Goal: Information Seeking & Learning: Obtain resource

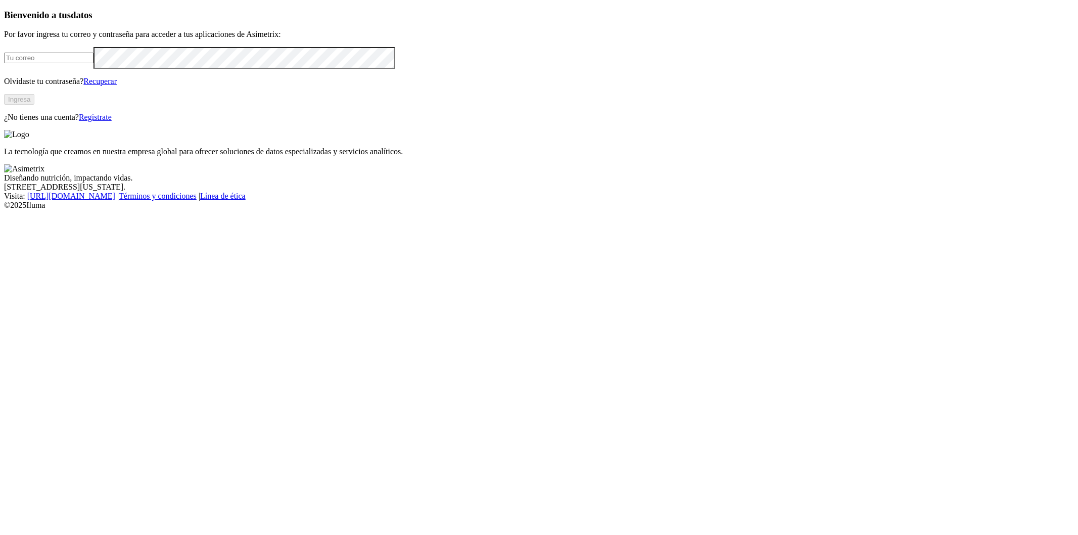
type input "[PERSON_NAME][EMAIL_ADDRESS][PERSON_NAME][PERSON_NAME][DOMAIN_NAME]"
click at [34, 105] on button "Ingresa" at bounding box center [19, 99] width 30 height 11
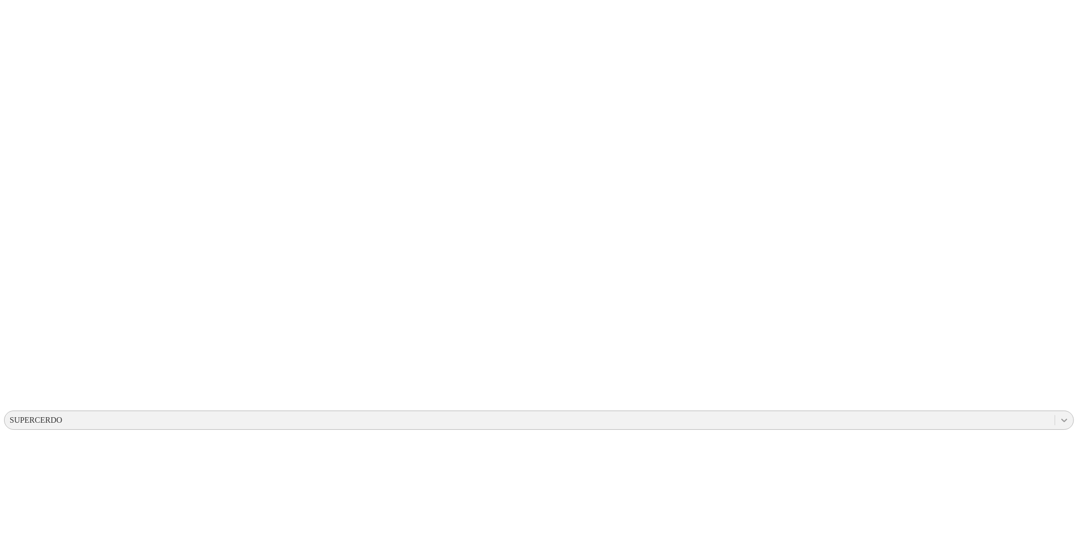
click at [1059, 415] on icon at bounding box center [1064, 420] width 10 height 10
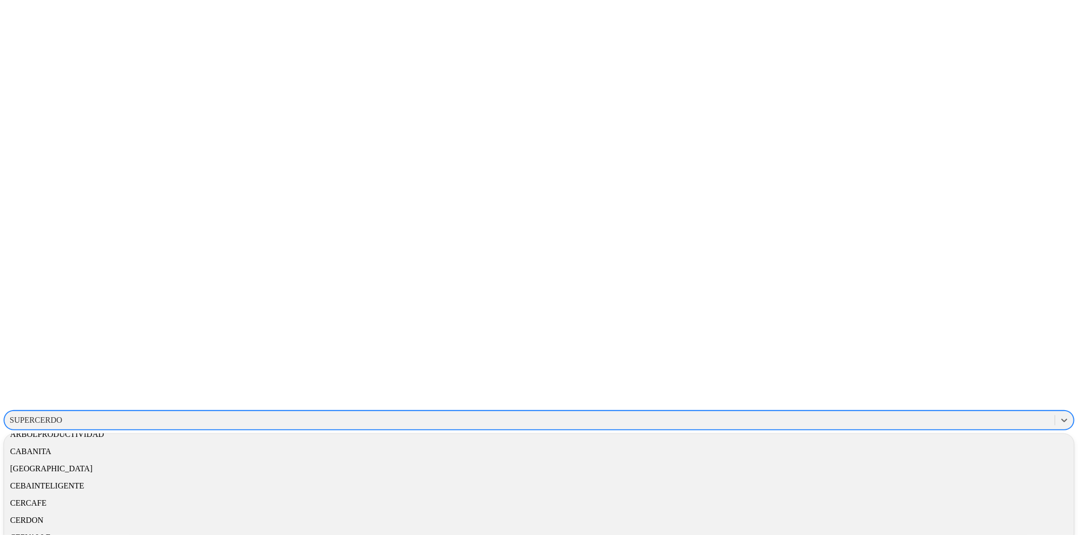
scroll to position [107, 0]
click at [926, 466] on div "CEBAINTELIGENTE" at bounding box center [539, 474] width 1070 height 17
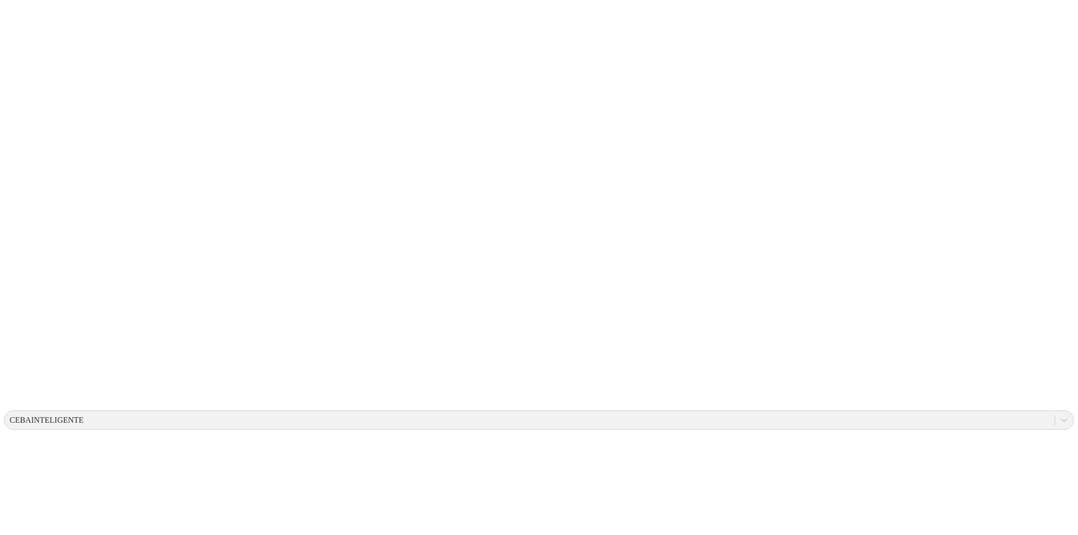
click at [1059, 415] on icon at bounding box center [1064, 420] width 10 height 10
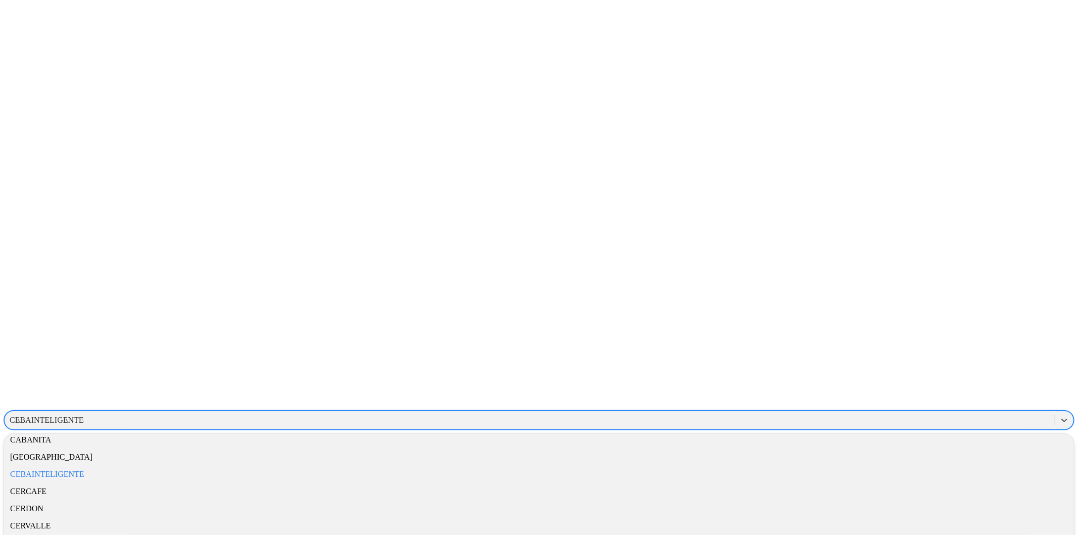
scroll to position [112, 0]
click at [931, 461] on div "CEBAINTELIGENTE" at bounding box center [539, 469] width 1070 height 17
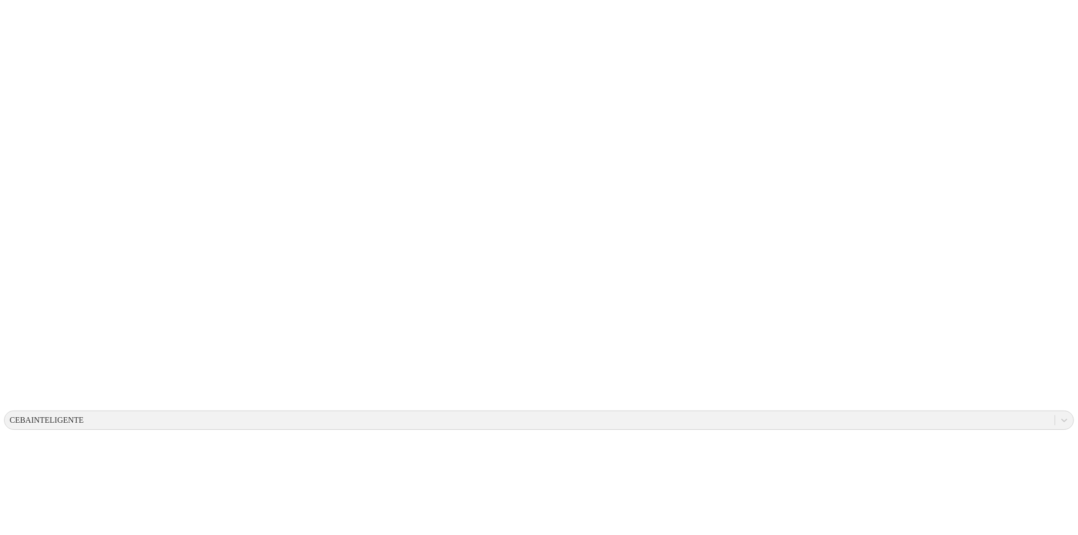
click at [1059, 415] on icon at bounding box center [1064, 420] width 10 height 10
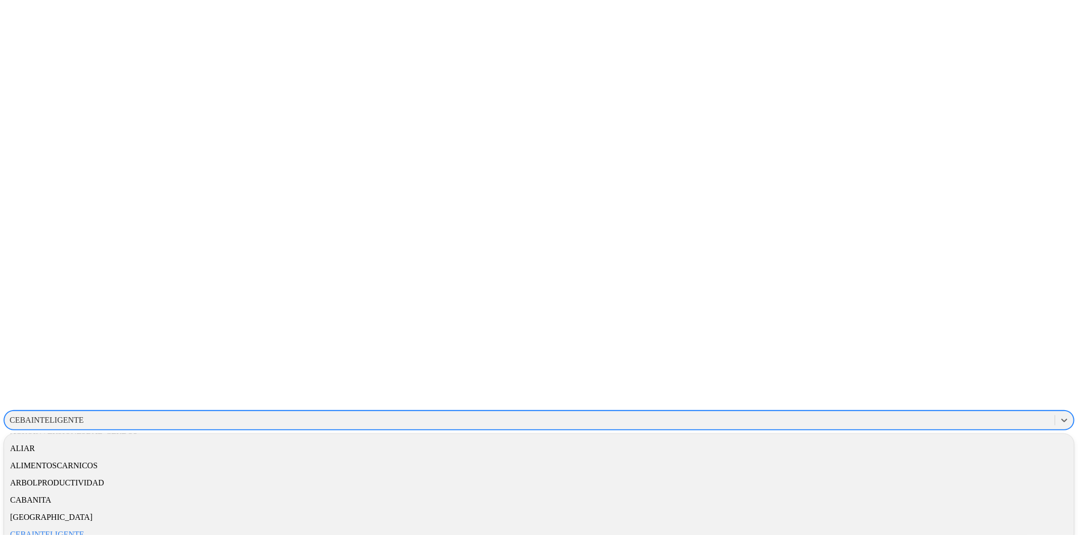
scroll to position [112, 0]
click at [940, 461] on div "CEBAINTELIGENTE" at bounding box center [539, 469] width 1070 height 17
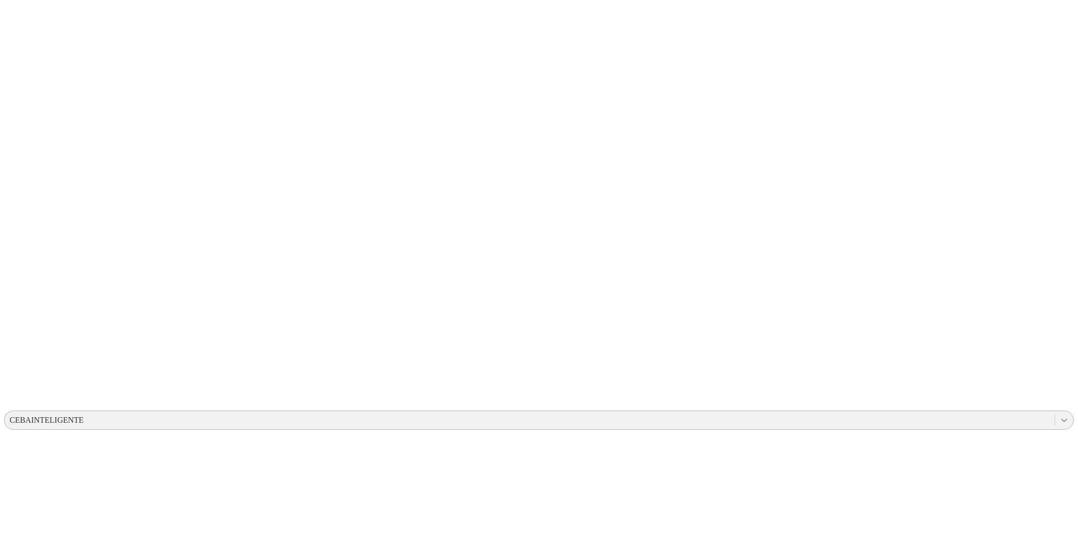
click at [1061, 418] on icon at bounding box center [1064, 420] width 6 height 4
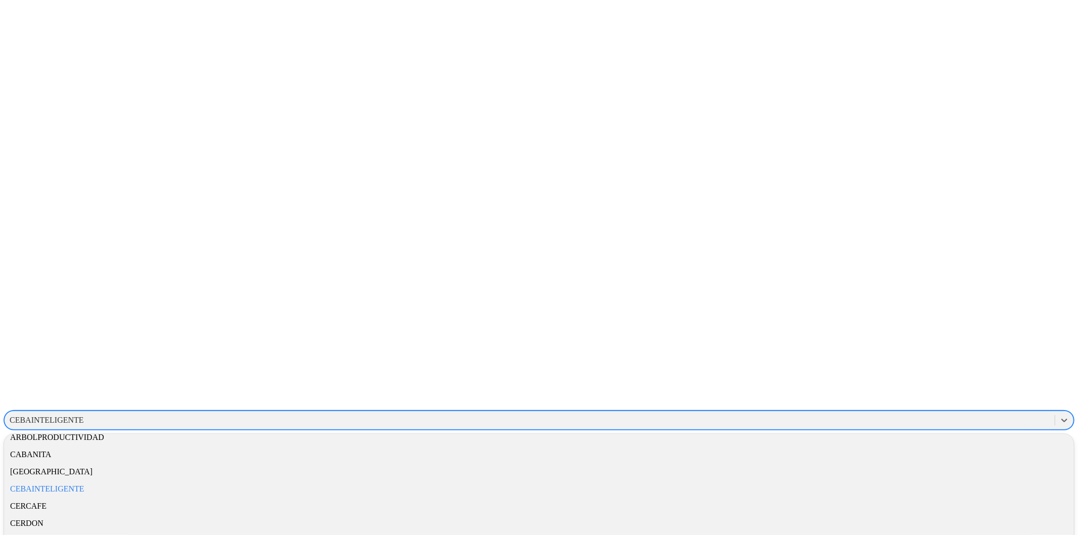
scroll to position [112, 0]
click at [930, 461] on div "CEBAINTELIGENTE" at bounding box center [539, 469] width 1070 height 17
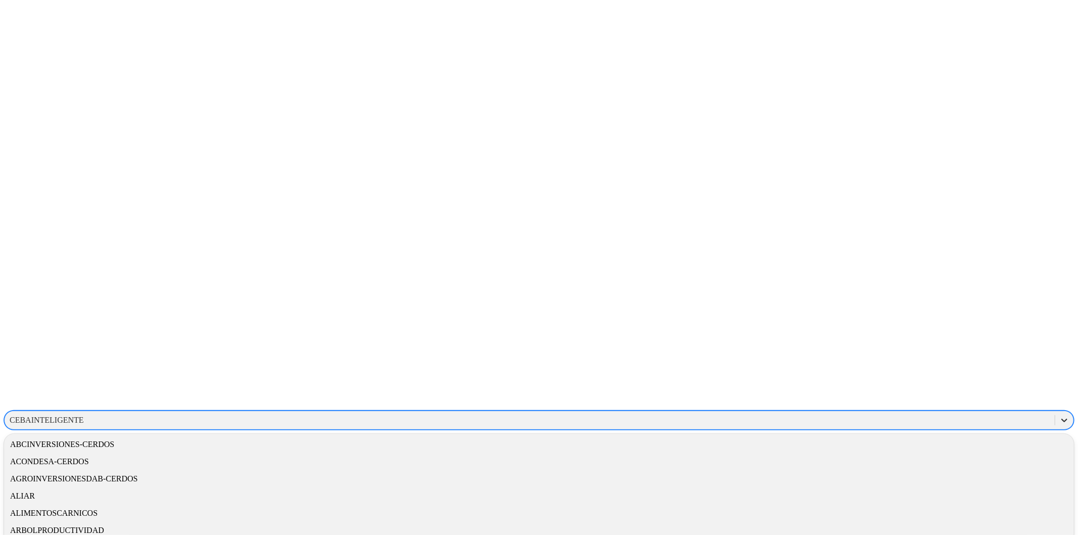
click at [1059, 415] on icon at bounding box center [1064, 420] width 10 height 10
click at [935, 409] on div "CEBAINTELIGENTE" at bounding box center [539, 417] width 1070 height 17
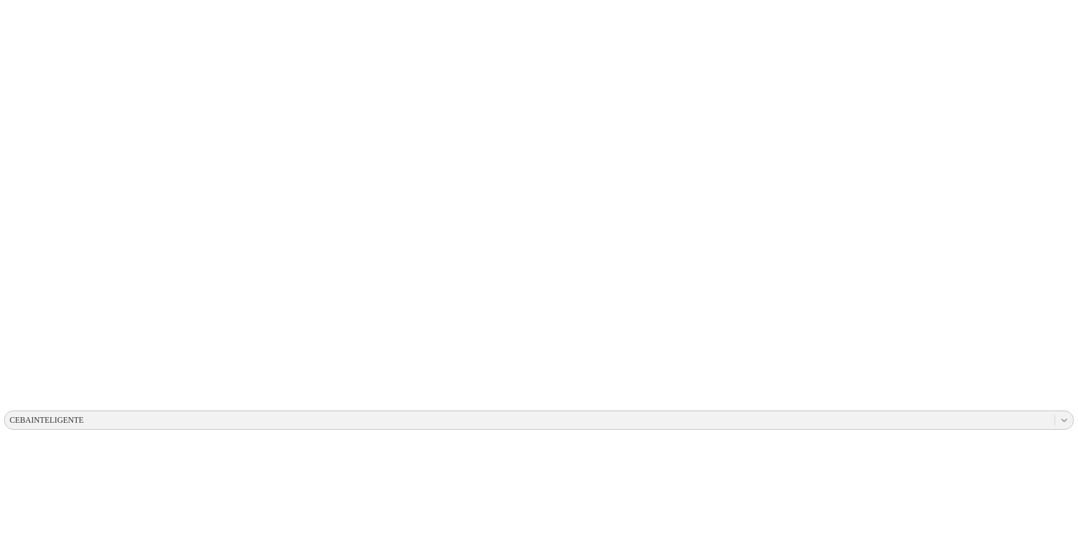
click at [1059, 415] on icon at bounding box center [1064, 420] width 10 height 10
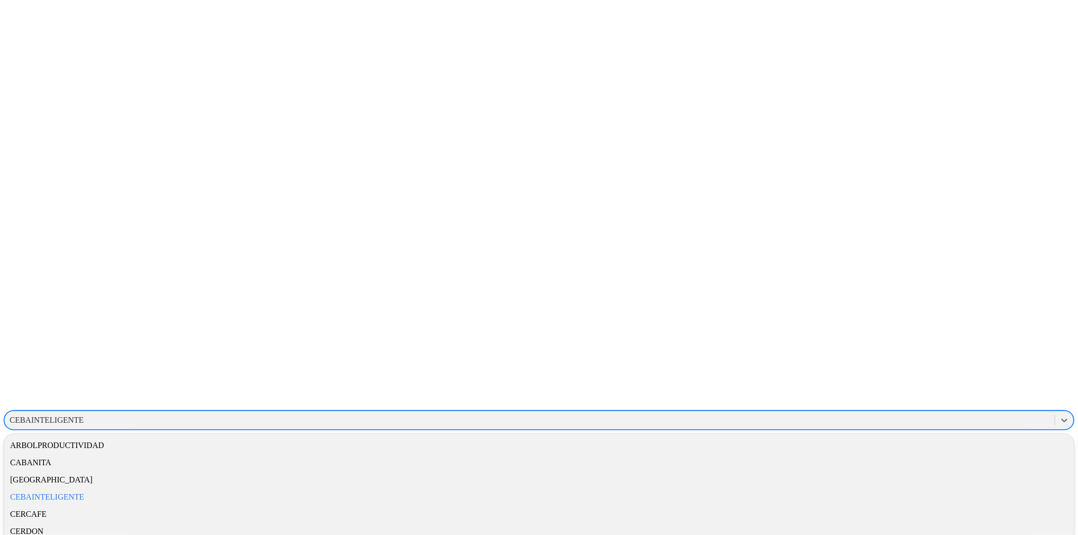
scroll to position [112, 0]
drag, startPoint x: 922, startPoint y: 88, endPoint x: 927, endPoint y: 95, distance: 7.9
click at [922, 461] on div "CEBAINTELIGENTE" at bounding box center [539, 469] width 1070 height 17
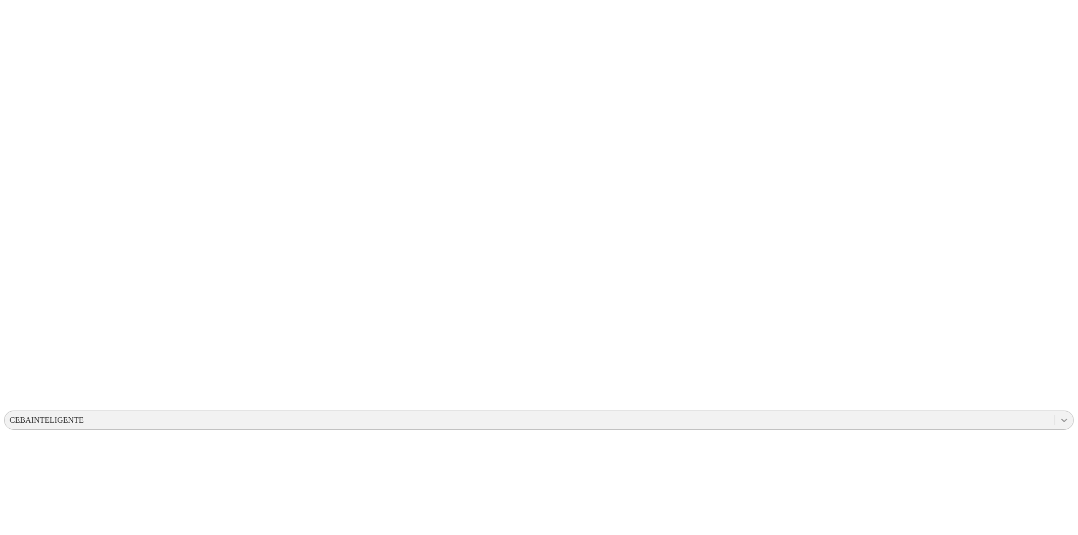
click at [1059, 415] on icon at bounding box center [1064, 420] width 10 height 10
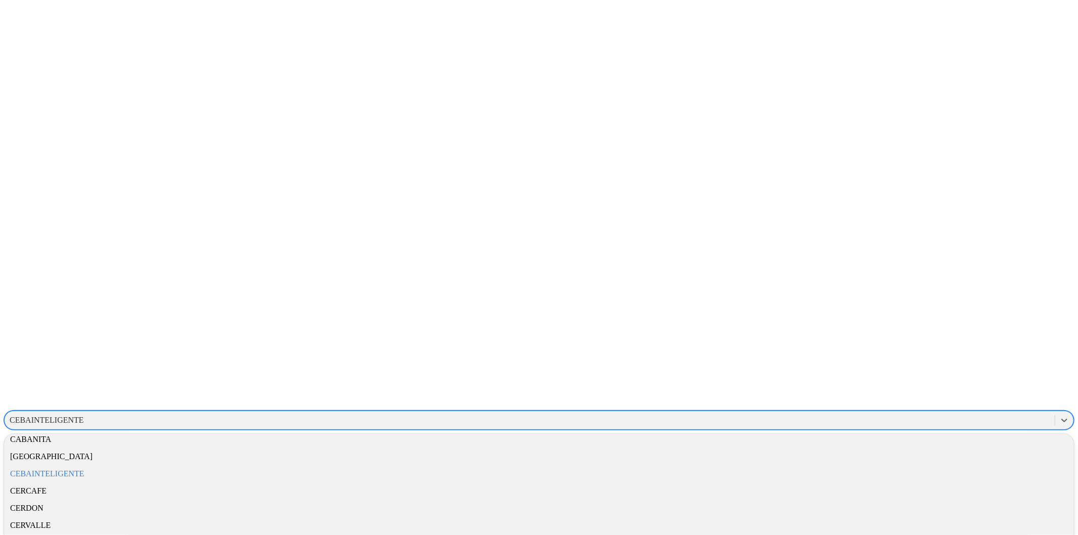
scroll to position [112, 0]
click at [928, 461] on div "CEBAINTELIGENTE" at bounding box center [539, 469] width 1070 height 17
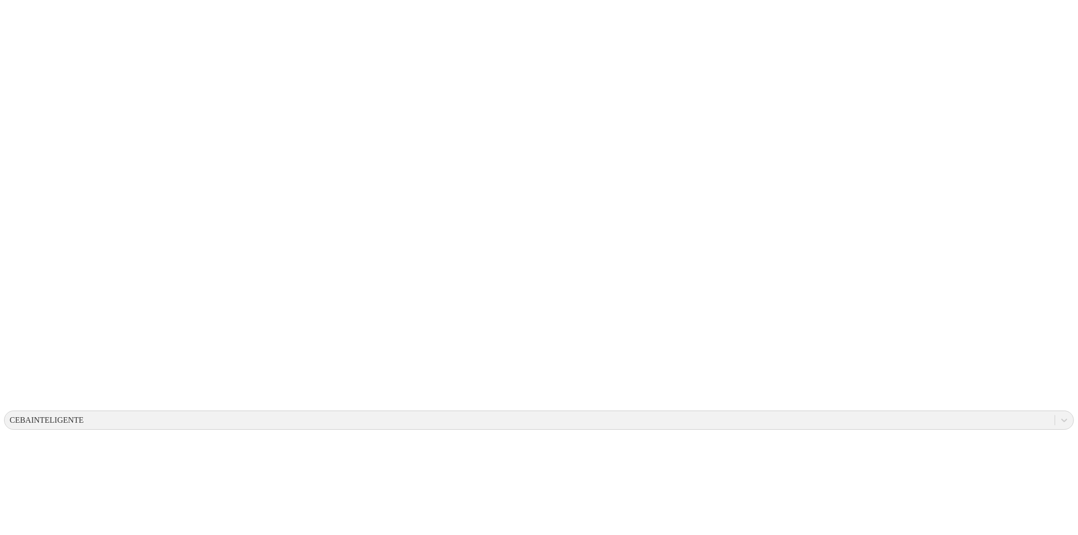
click at [1059, 415] on icon at bounding box center [1064, 420] width 10 height 10
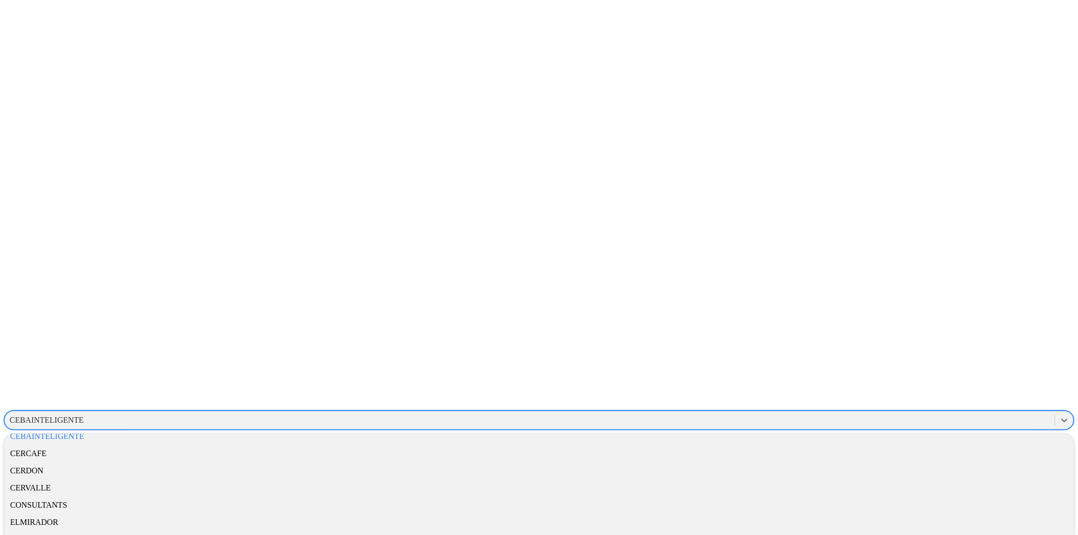
scroll to position [150, 0]
click at [930, 423] on div "CEBAINTELIGENTE" at bounding box center [539, 431] width 1070 height 17
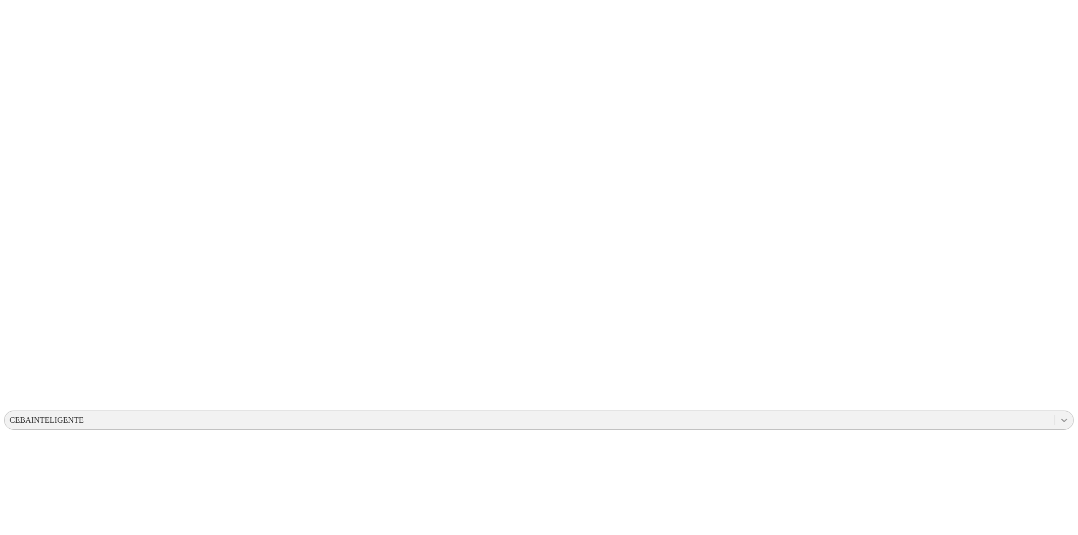
click at [1059, 415] on icon at bounding box center [1064, 420] width 10 height 10
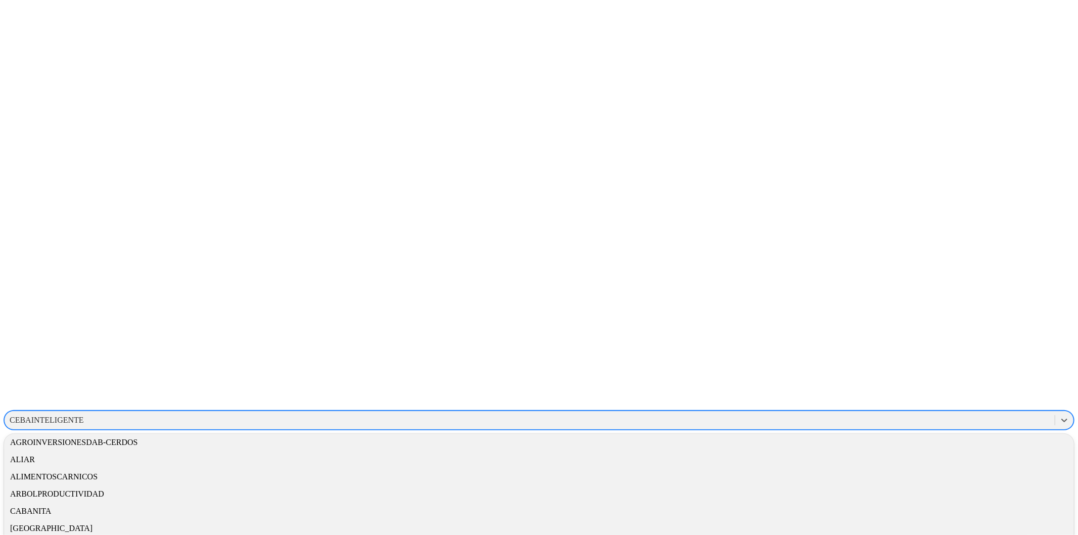
scroll to position [56, 0]
click at [946, 517] on div "CEBAINTELIGENTE" at bounding box center [539, 525] width 1070 height 17
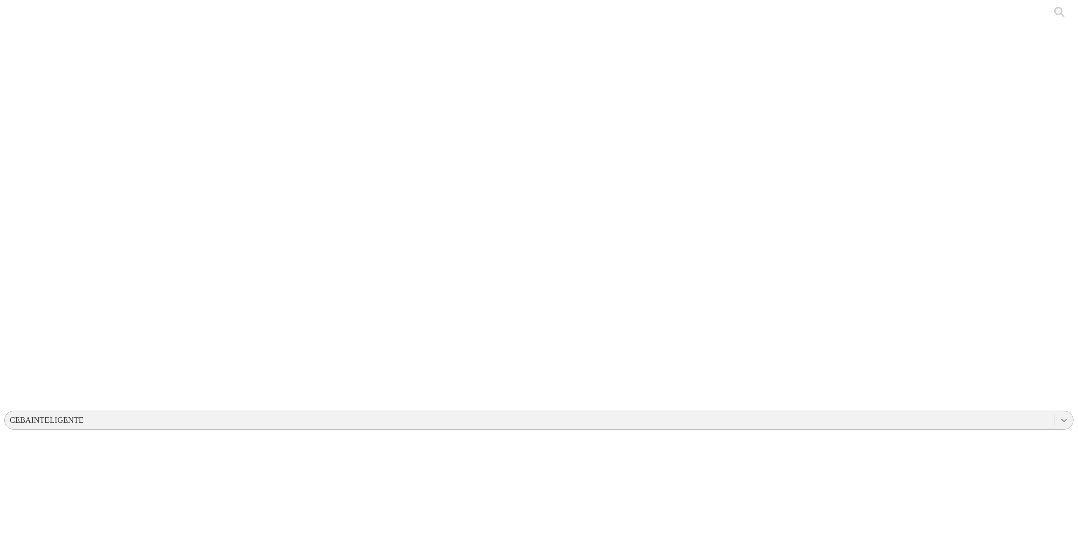
click at [1059, 415] on icon at bounding box center [1064, 420] width 10 height 10
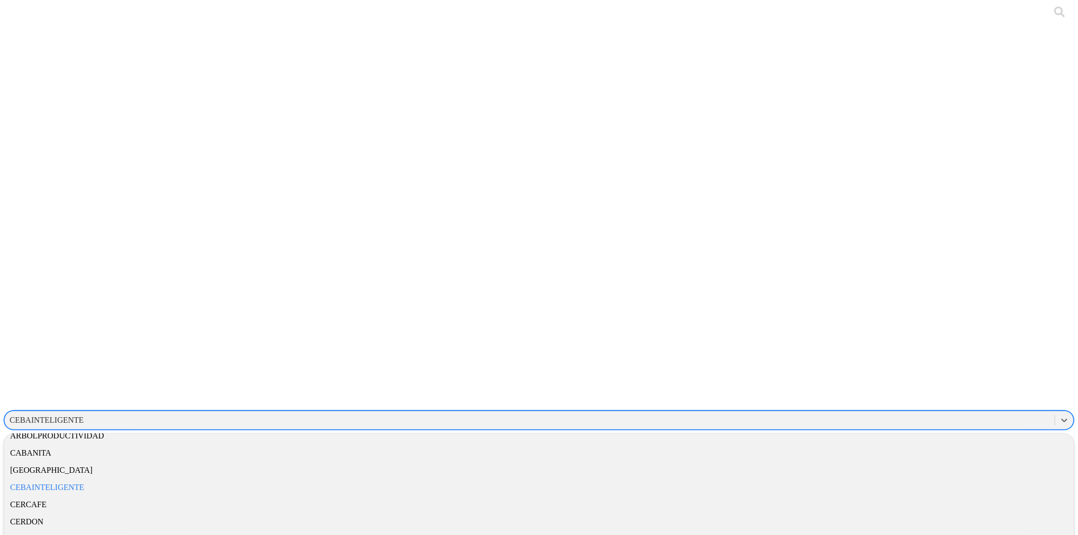
scroll to position [112, 0]
click at [927, 461] on div "CEBAINTELIGENTE" at bounding box center [539, 469] width 1070 height 17
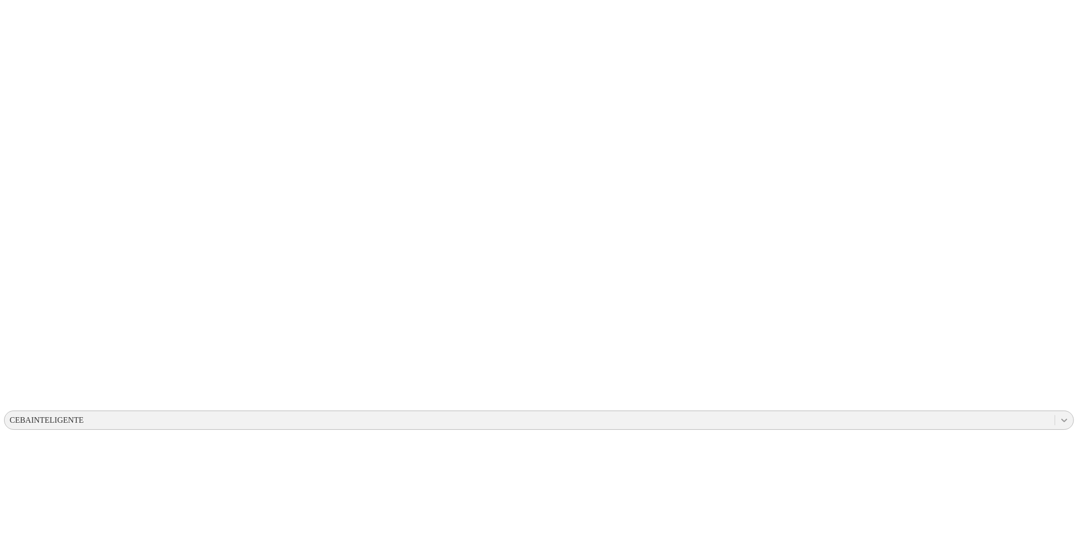
click at [1059, 415] on icon at bounding box center [1064, 420] width 10 height 10
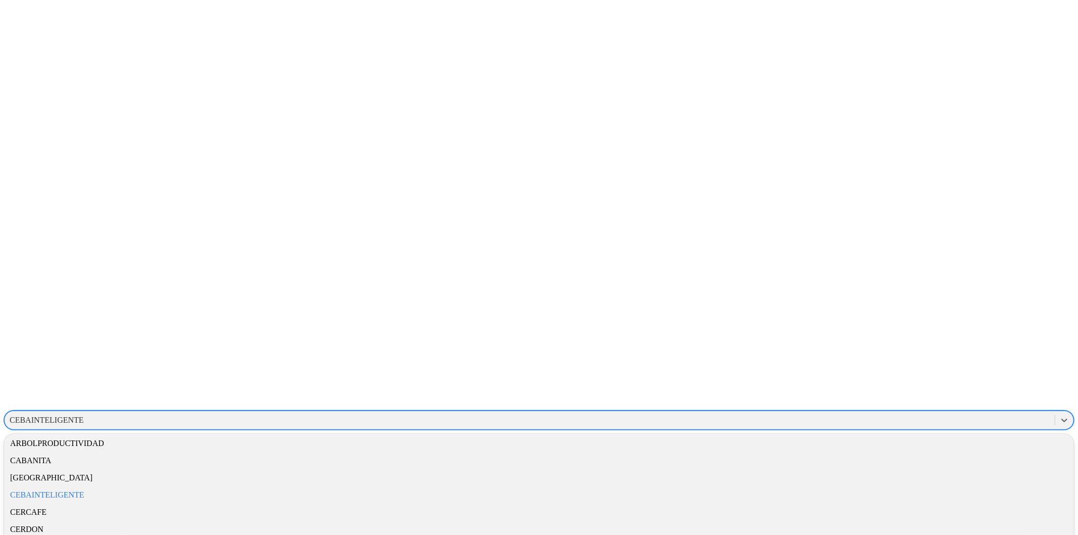
scroll to position [112, 0]
click at [919, 461] on div "CEBAINTELIGENTE" at bounding box center [539, 469] width 1070 height 17
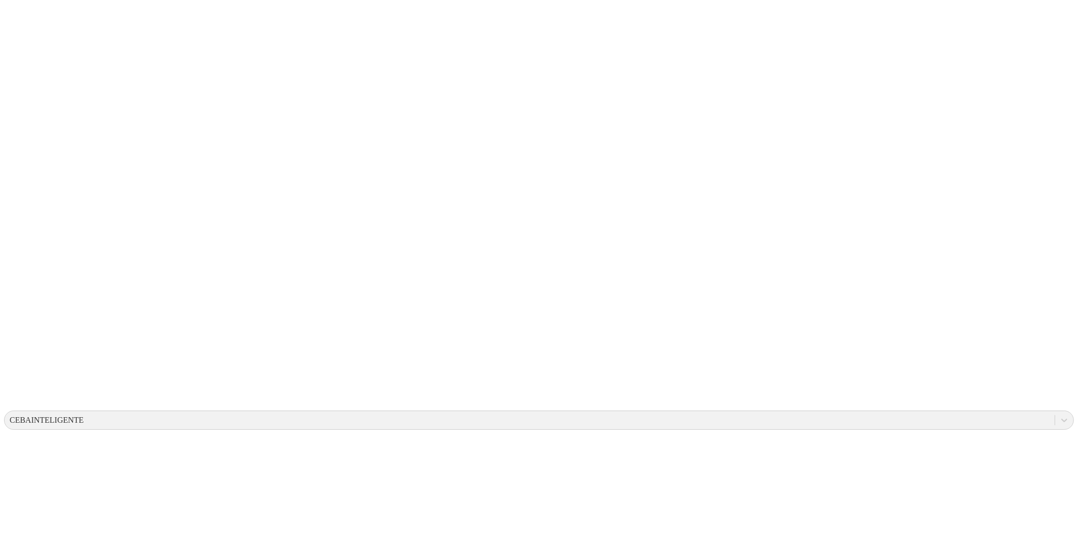
click at [1059, 415] on icon at bounding box center [1064, 420] width 10 height 10
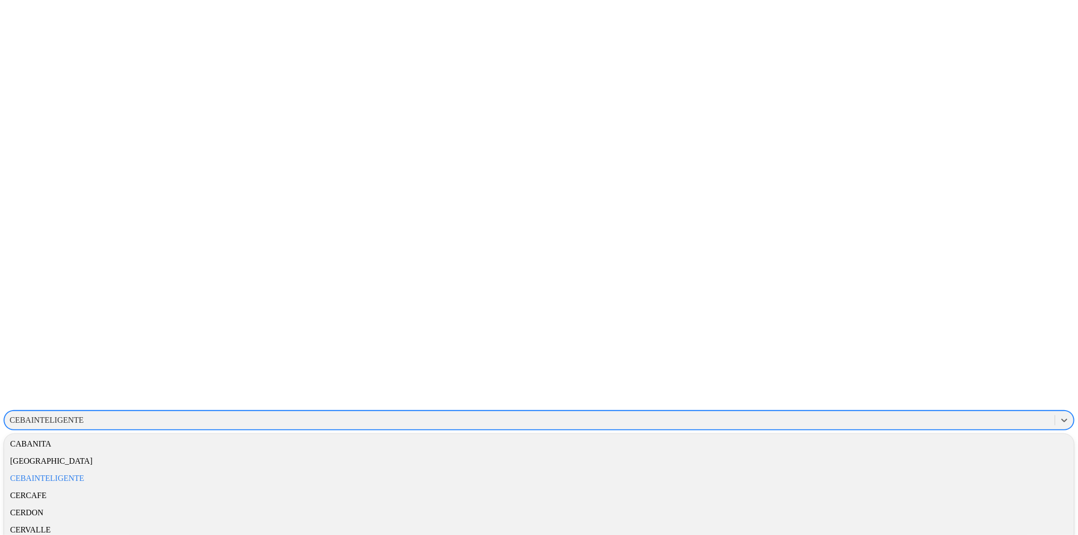
scroll to position [112, 0]
click at [926, 461] on div "CEBAINTELIGENTE" at bounding box center [539, 469] width 1070 height 17
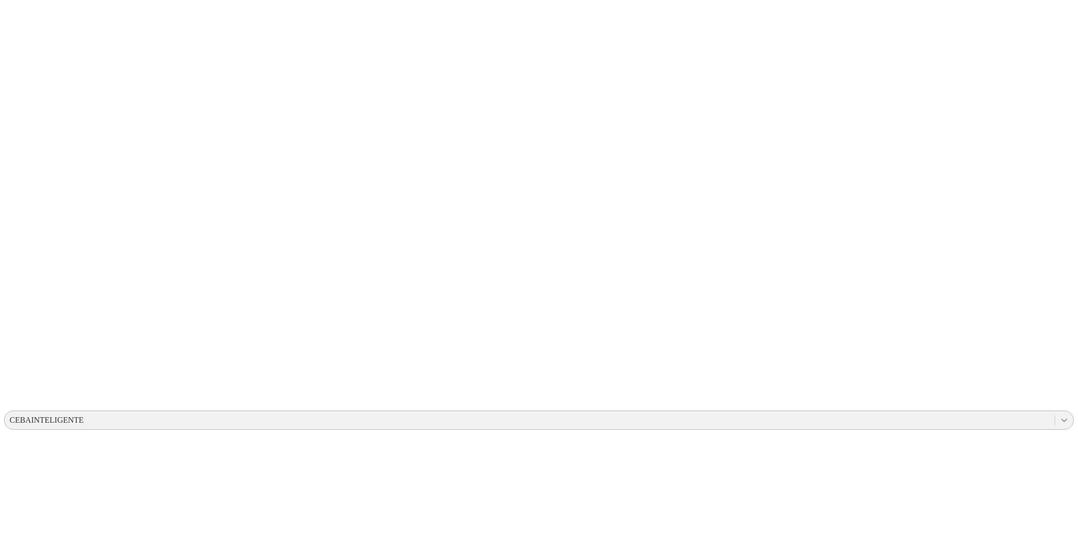
click at [1059, 415] on icon at bounding box center [1064, 420] width 10 height 10
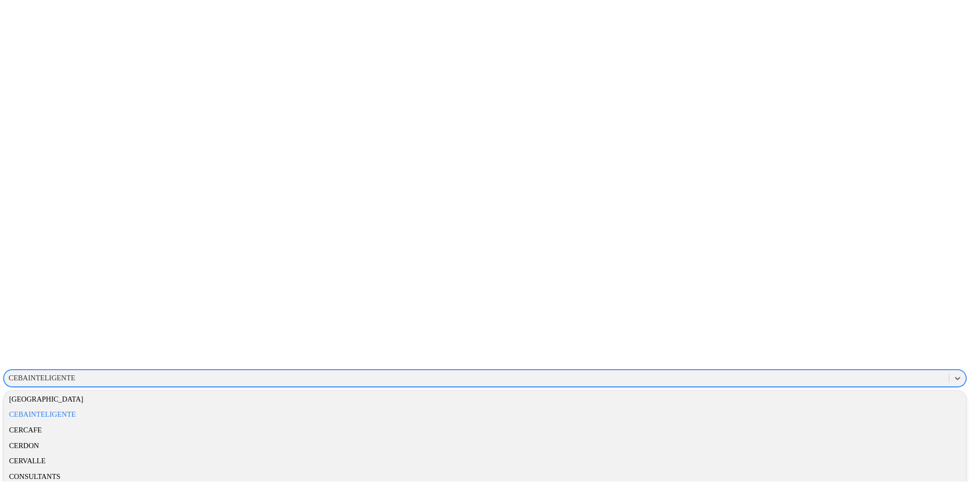
scroll to position [157, 0]
click at [938, 416] on div "CEBAINTELIGENTE" at bounding box center [539, 424] width 1070 height 17
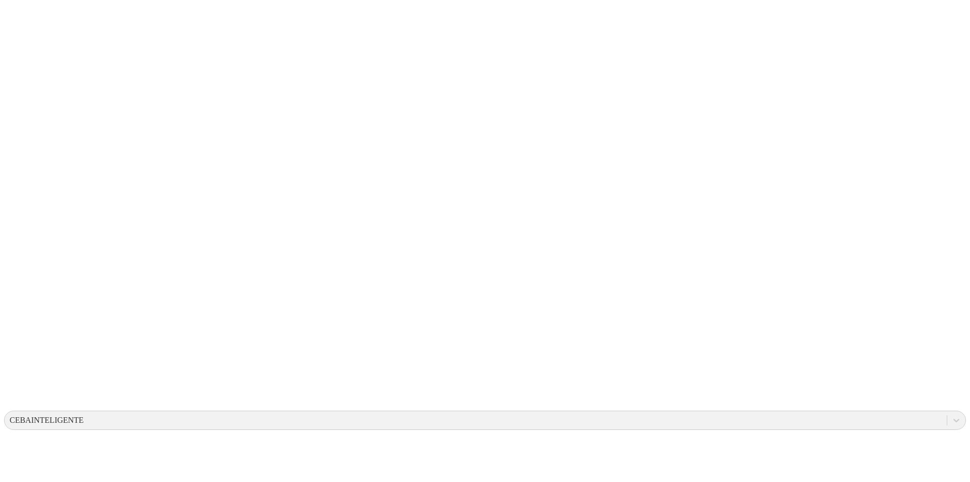
click at [952, 415] on icon at bounding box center [957, 420] width 10 height 10
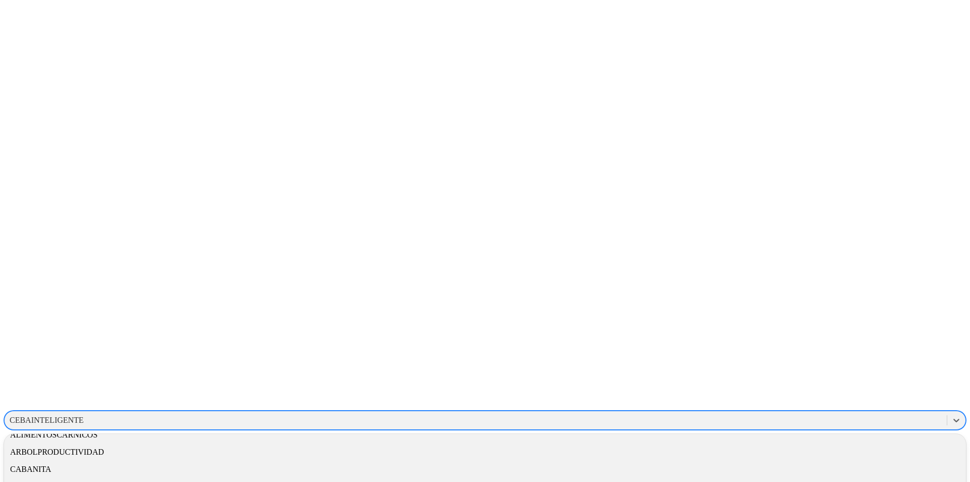
scroll to position [101, 0]
click at [833, 472] on div "CEBAINTELIGENTE" at bounding box center [485, 480] width 962 height 17
